Goal: Navigation & Orientation: Find specific page/section

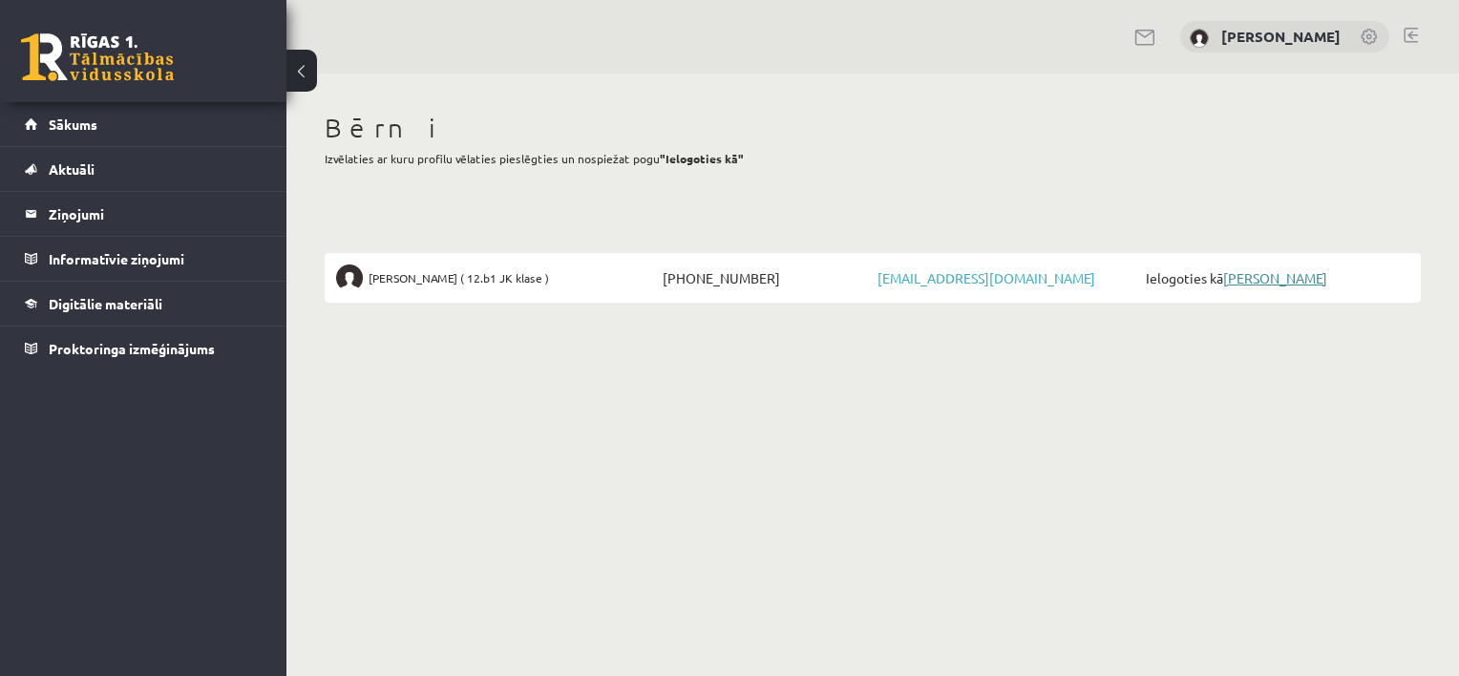
click at [1259, 272] on link "[PERSON_NAME]" at bounding box center [1275, 277] width 104 height 17
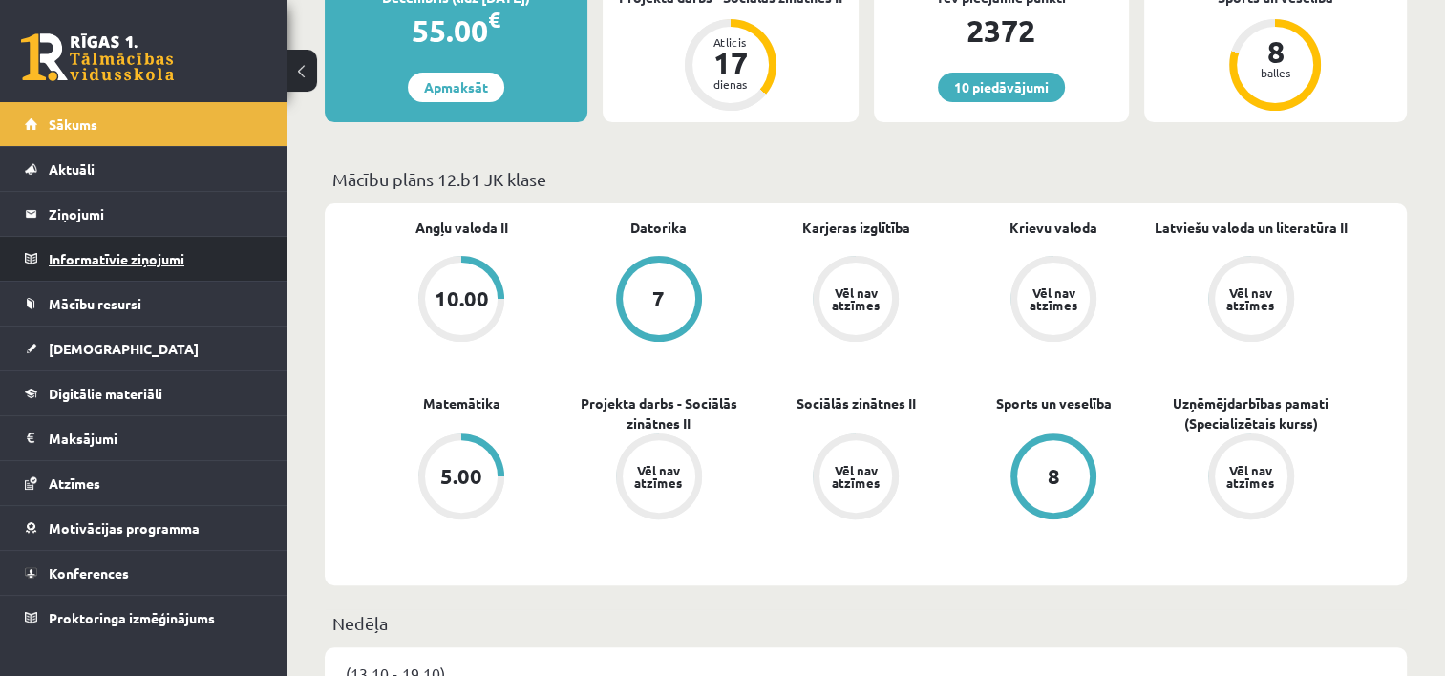
scroll to position [477, 0]
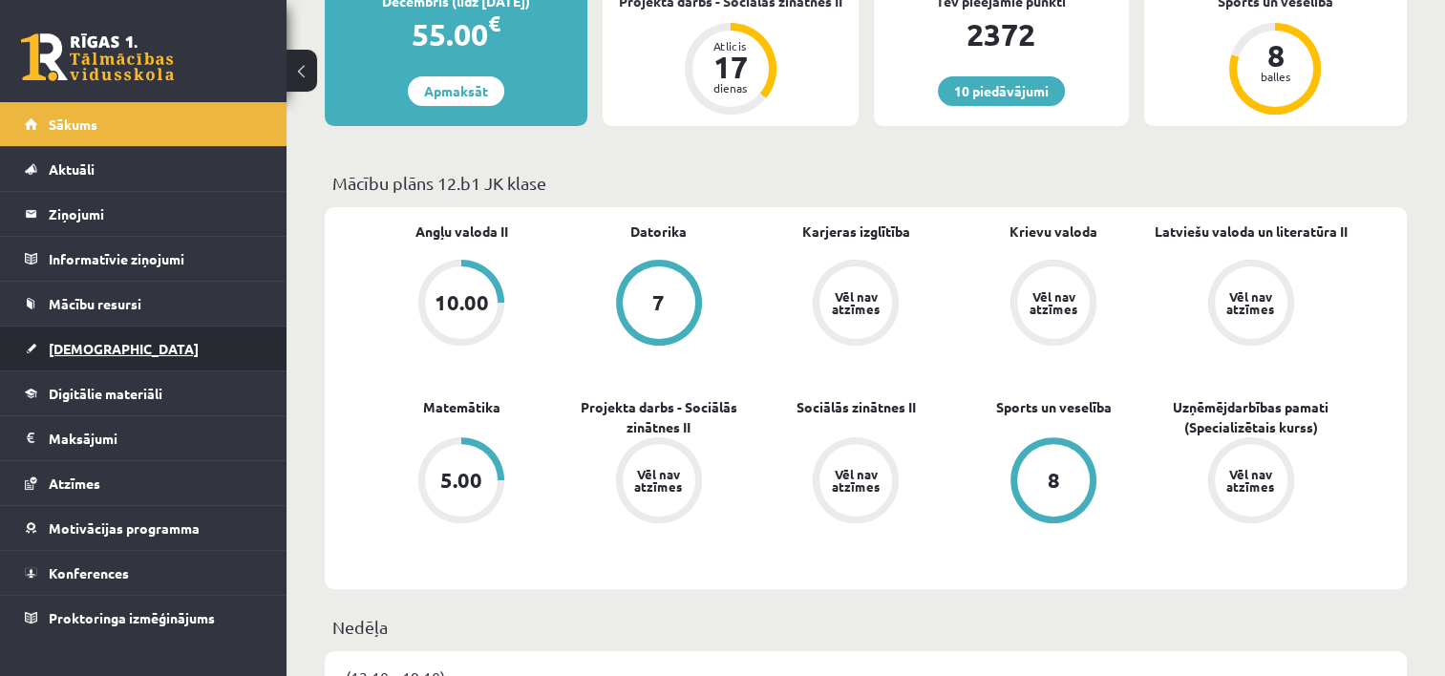
click at [92, 349] on span "[DEMOGRAPHIC_DATA]" at bounding box center [124, 348] width 150 height 17
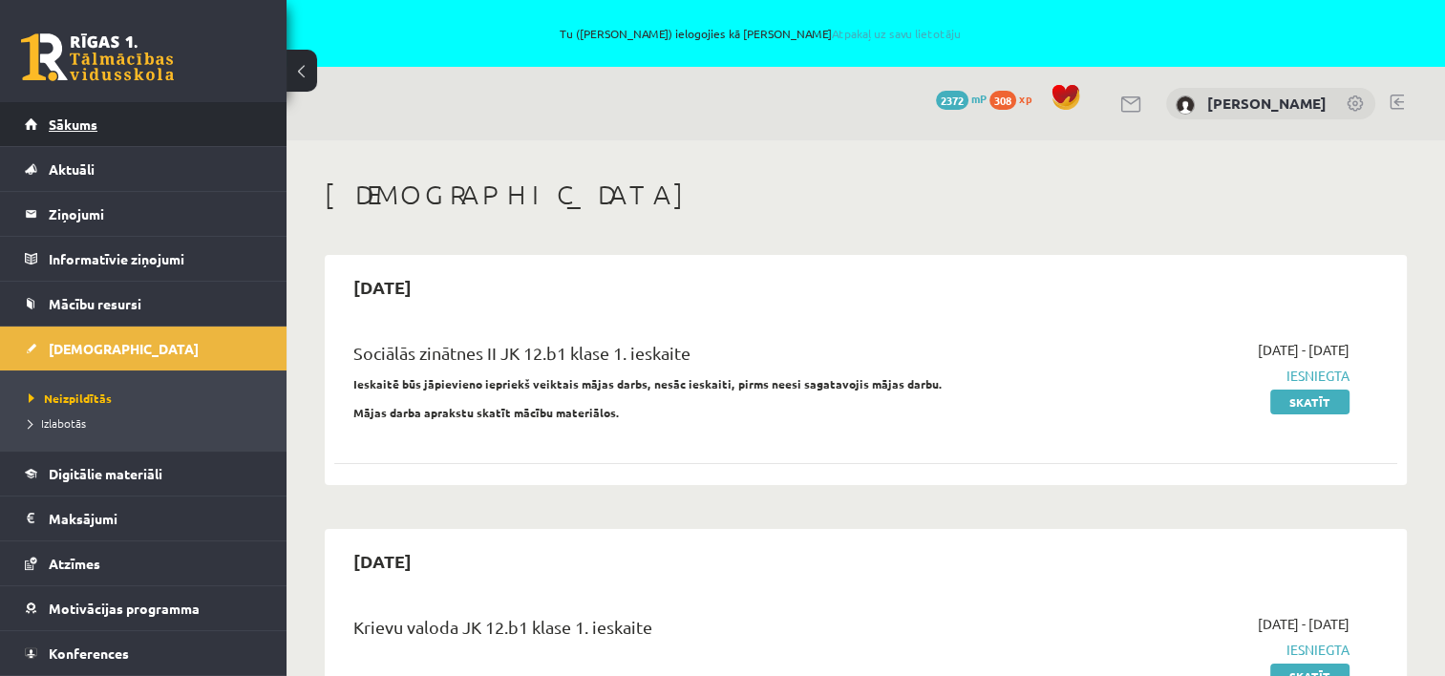
click at [71, 126] on span "Sākums" at bounding box center [73, 124] width 49 height 17
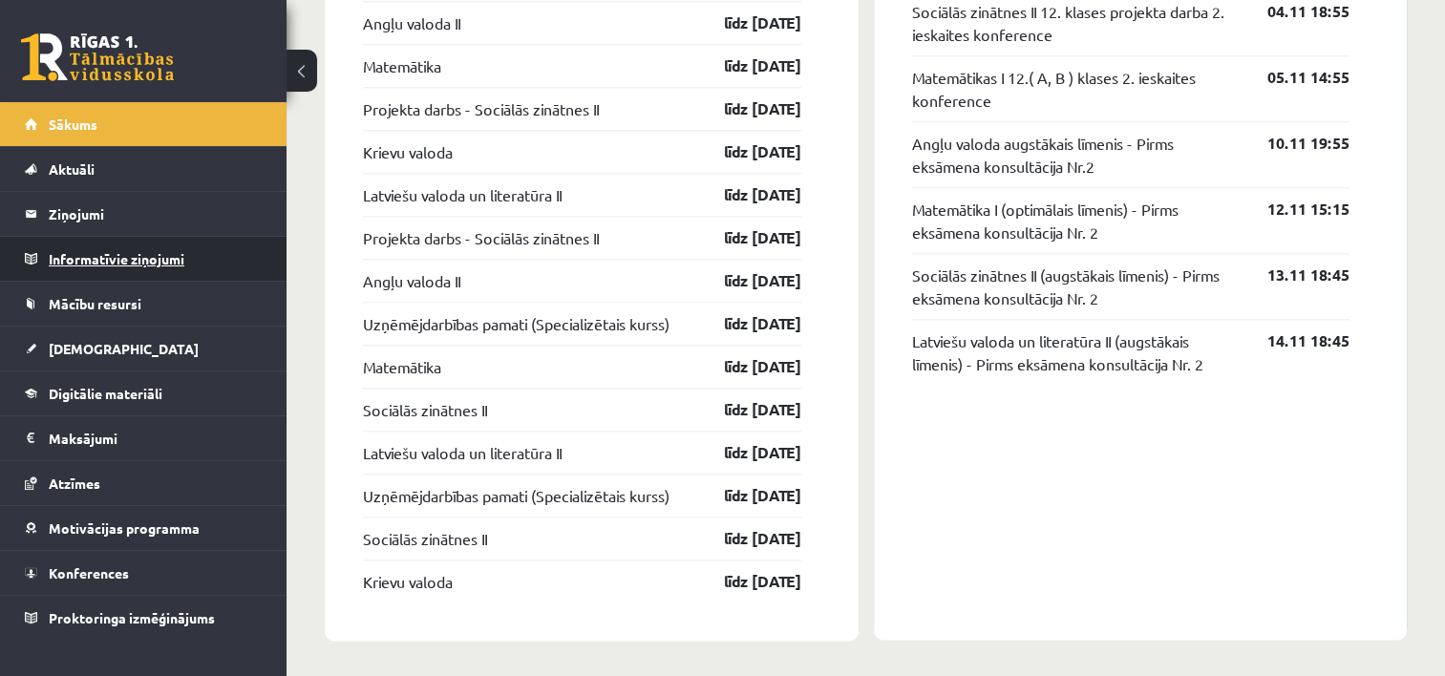
scroll to position [1699, 0]
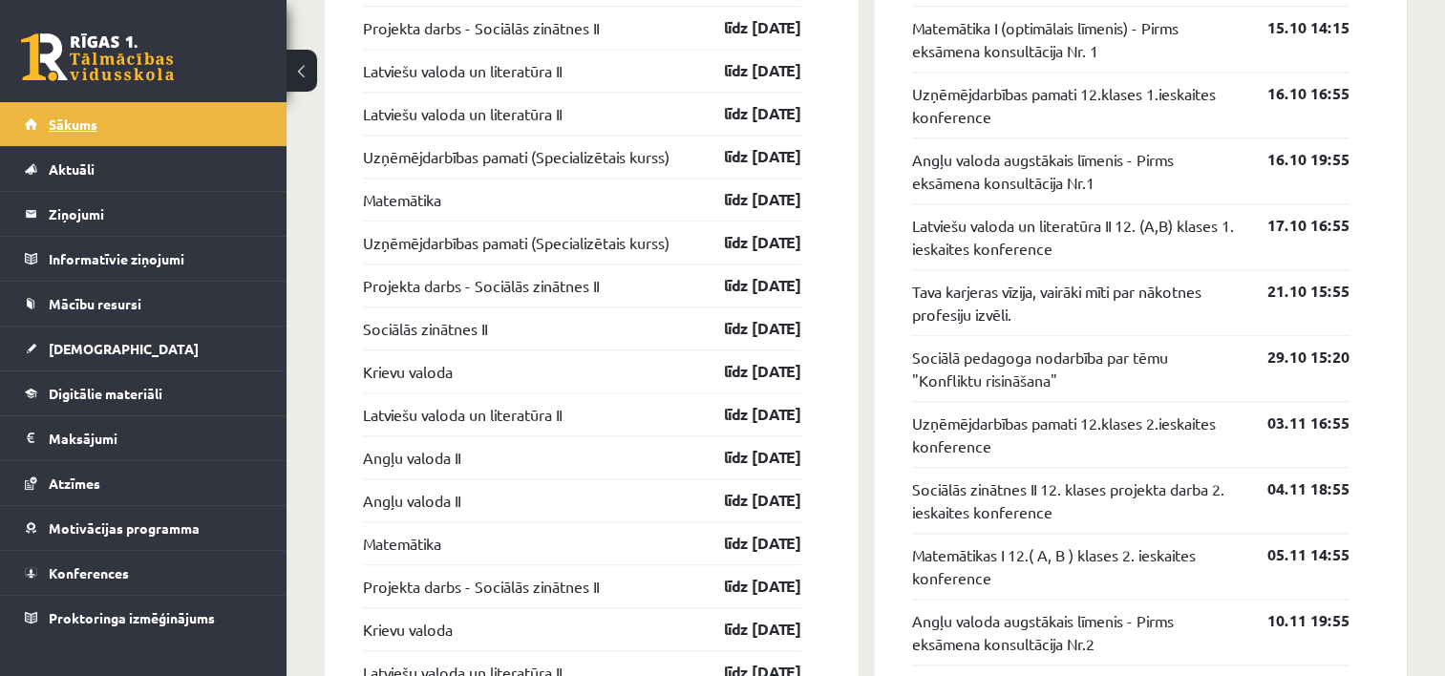
click at [68, 119] on span "Sākums" at bounding box center [73, 124] width 49 height 17
